Goal: Navigation & Orientation: Find specific page/section

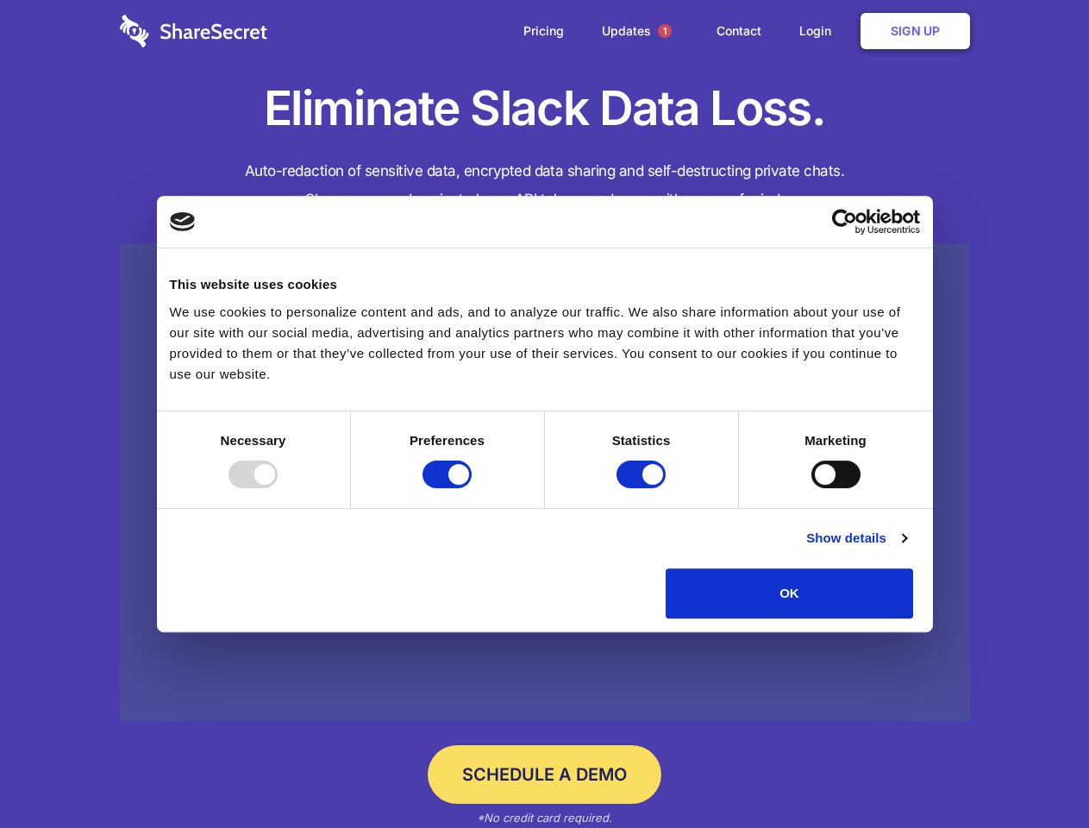
click at [278, 488] on div at bounding box center [253, 475] width 49 height 28
click at [472, 488] on input "Preferences" at bounding box center [447, 475] width 49 height 28
checkbox input "false"
click at [643, 488] on input "Statistics" at bounding box center [641, 475] width 49 height 28
checkbox input "false"
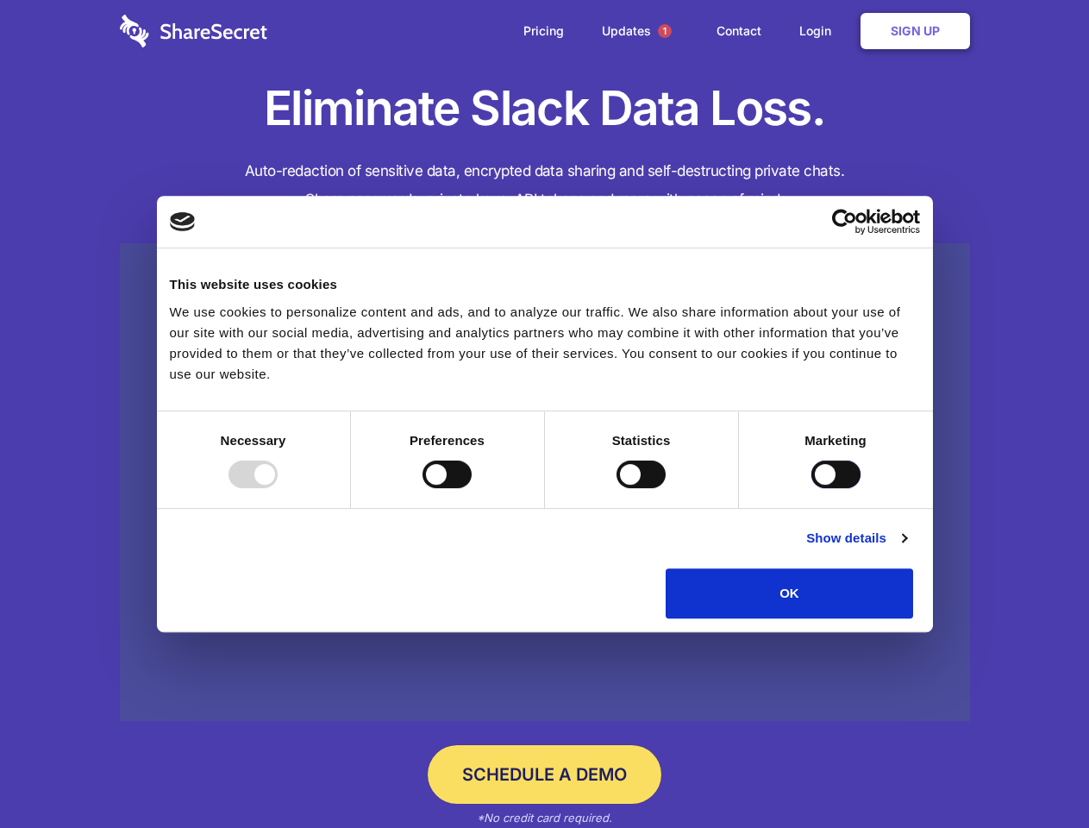
click at [812, 488] on input "Marketing" at bounding box center [836, 475] width 49 height 28
checkbox input "true"
click at [906, 548] on link "Show details" at bounding box center [856, 538] width 100 height 21
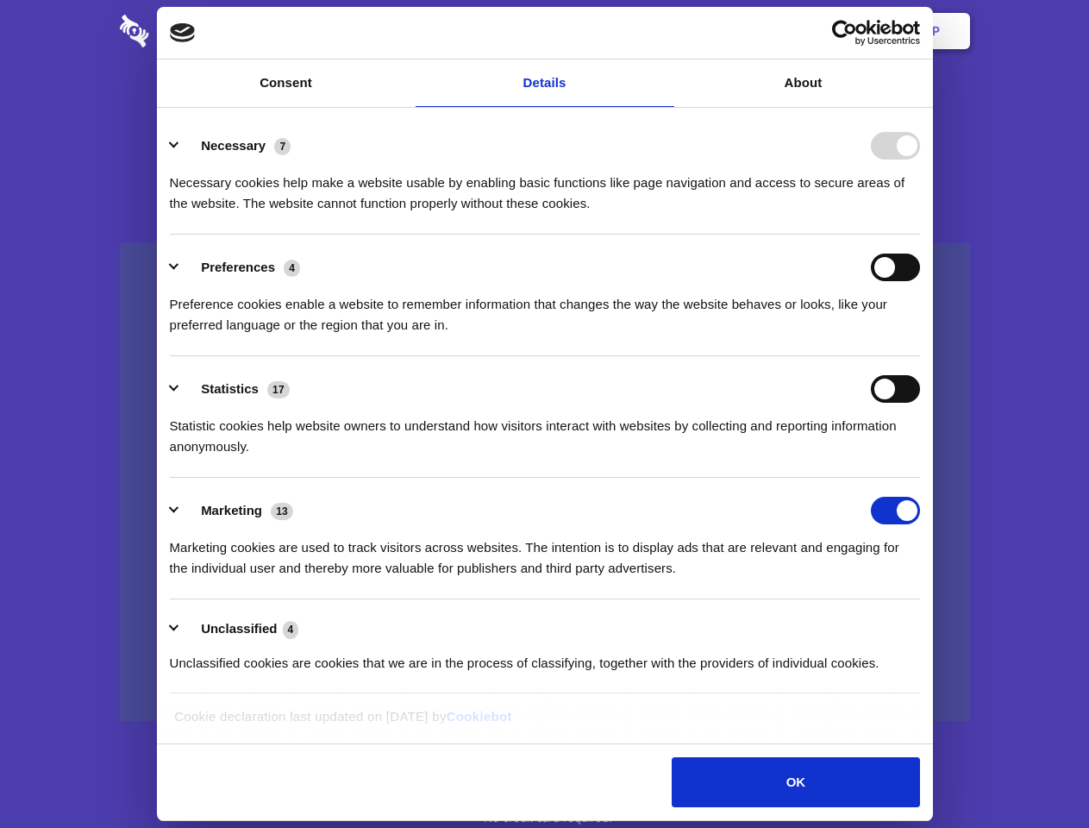
click at [920, 335] on div "Preference cookies enable a website to remember information that changes the wa…" at bounding box center [545, 308] width 750 height 54
click at [664, 31] on span "1" at bounding box center [665, 31] width 14 height 14
